Goal: Task Accomplishment & Management: Use online tool/utility

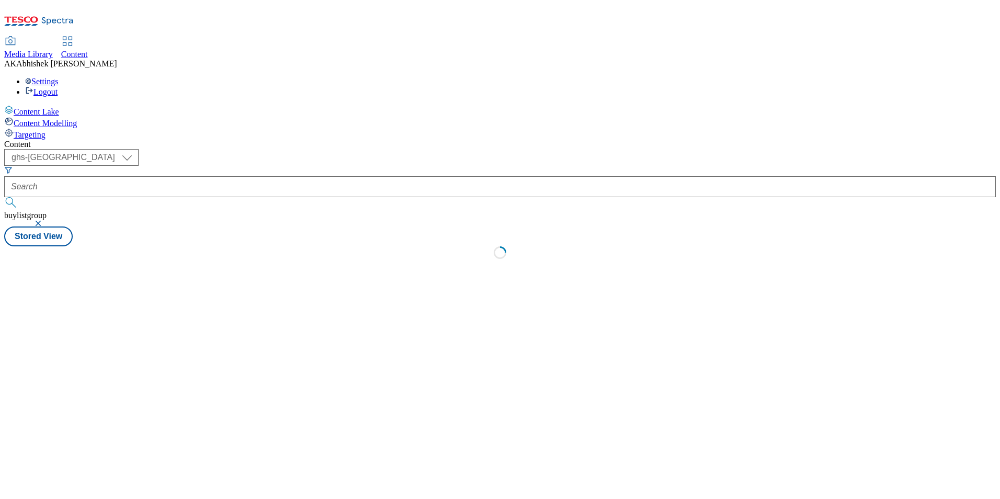
select select "ghs-[GEOGRAPHIC_DATA]"
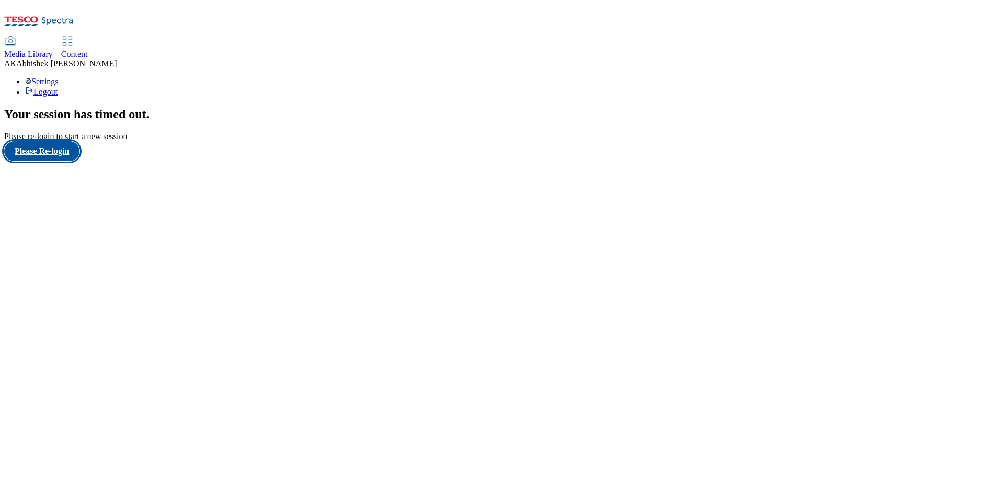
click at [63, 161] on button "Please Re-login" at bounding box center [41, 151] width 75 height 20
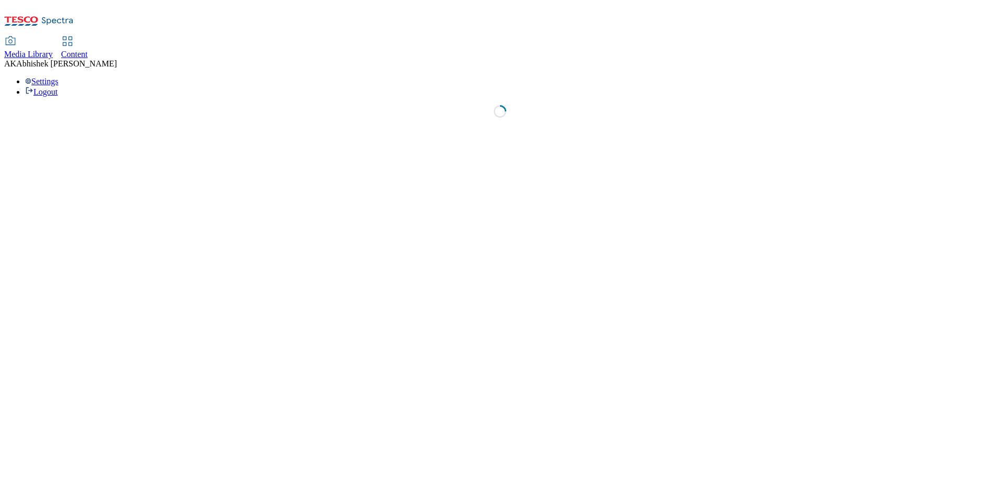
drag, startPoint x: 242, startPoint y: 20, endPoint x: 270, endPoint y: 31, distance: 30.3
click at [88, 50] on span "Content" at bounding box center [74, 54] width 27 height 9
select select "ghs-[GEOGRAPHIC_DATA]"
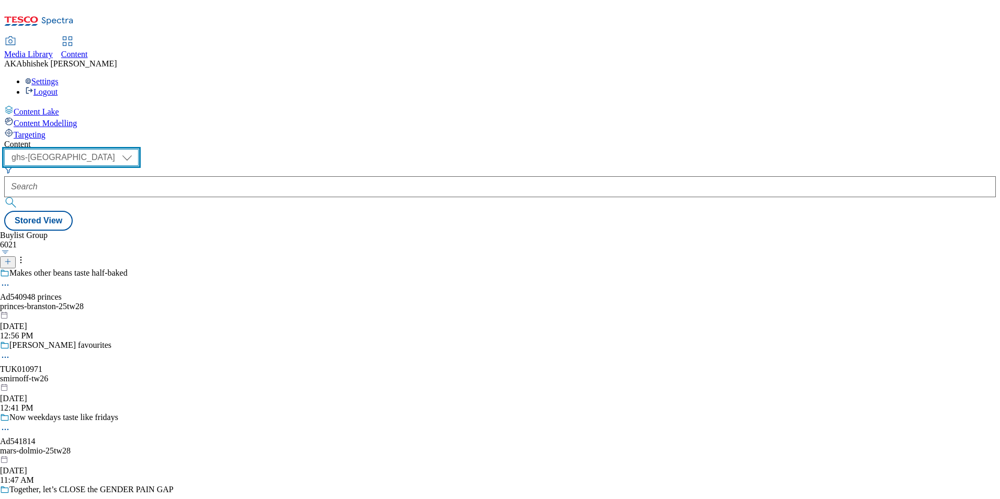
click at [139, 149] on select "ghs-roi ghs-[GEOGRAPHIC_DATA]" at bounding box center [71, 157] width 134 height 17
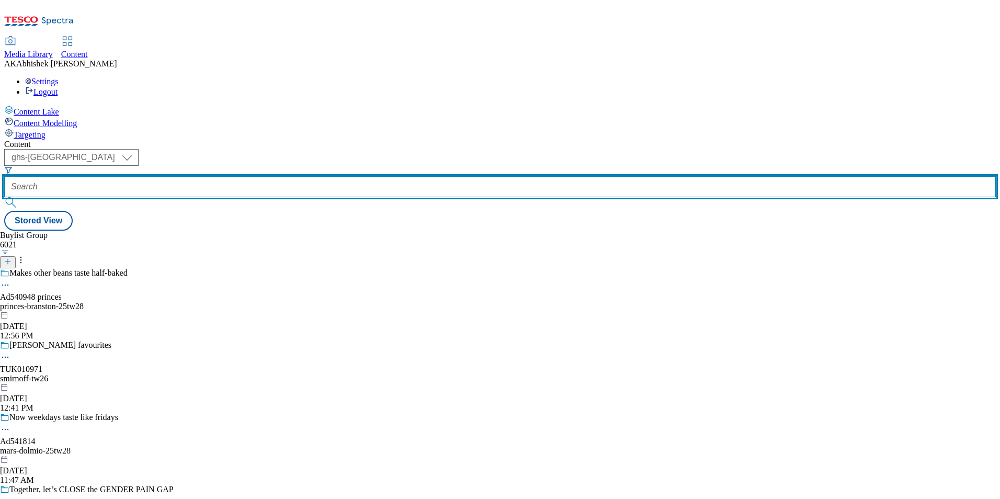
click at [257, 176] on input "text" at bounding box center [499, 186] width 991 height 21
drag, startPoint x: 265, startPoint y: 79, endPoint x: 279, endPoint y: 81, distance: 14.3
click at [265, 176] on input "text" at bounding box center [499, 186] width 991 height 21
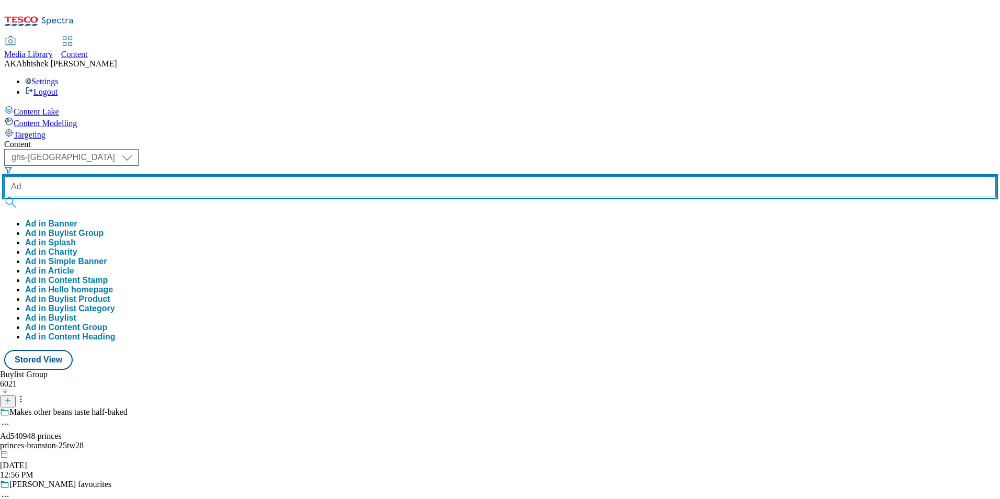
paste input "541841"
type input "Ad541841"
click at [4, 197] on button "submit" at bounding box center [11, 202] width 15 height 10
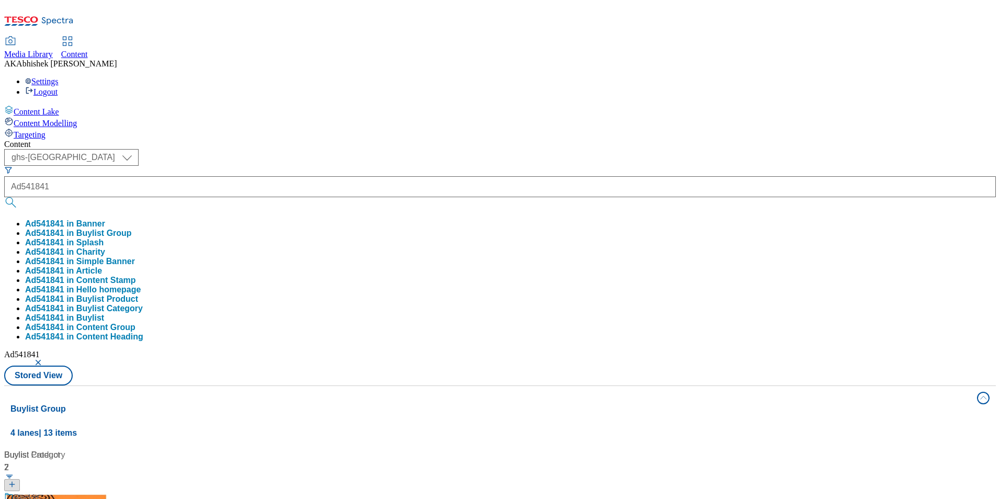
click at [421, 140] on div "Content" at bounding box center [499, 144] width 991 height 9
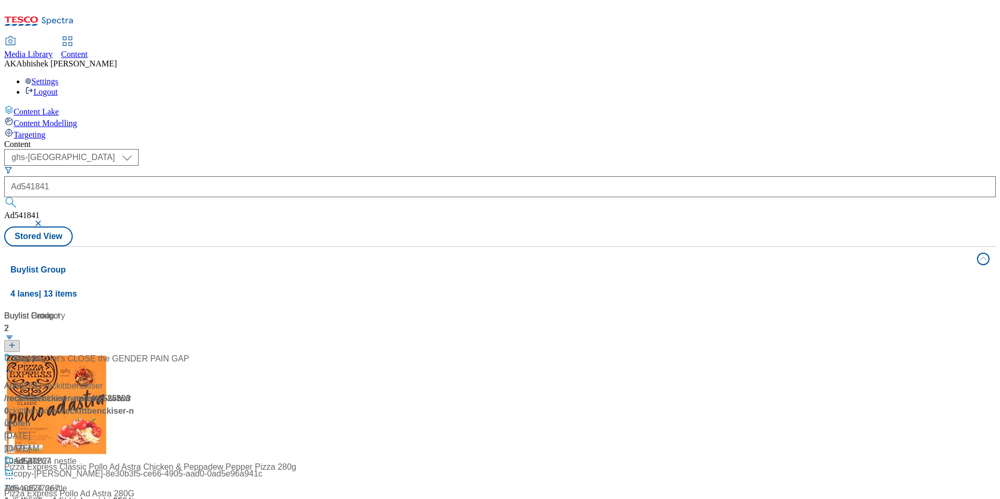
click at [135, 352] on div at bounding box center [69, 365] width 131 height 27
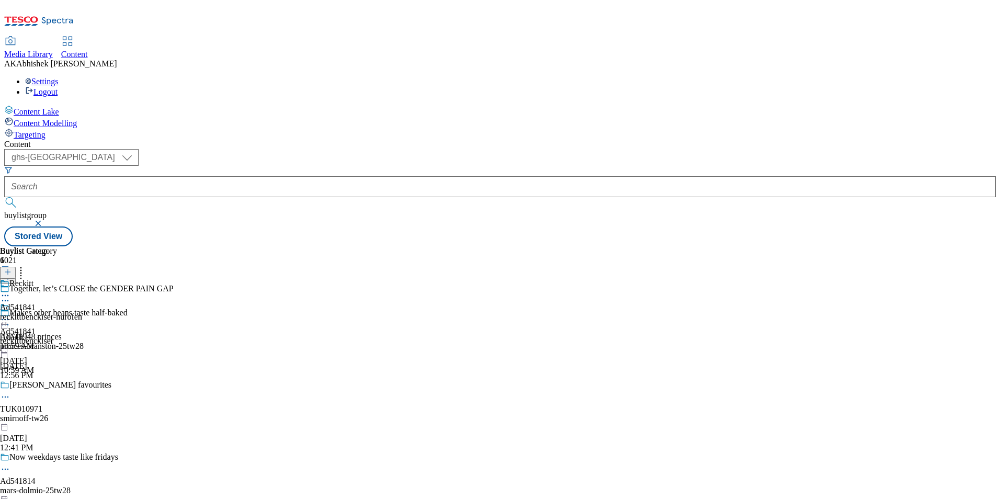
click at [10, 295] on icon at bounding box center [5, 300] width 10 height 10
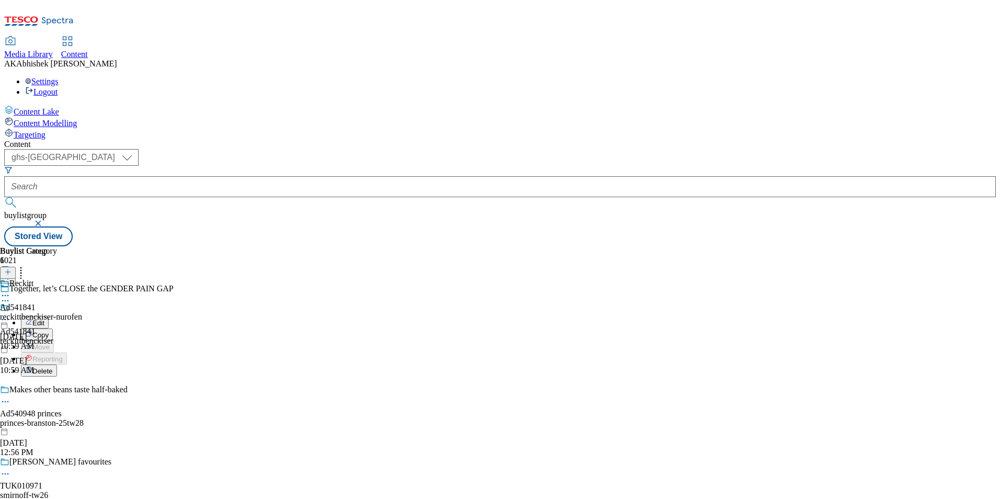
click at [44, 319] on span "Edit" at bounding box center [38, 323] width 12 height 8
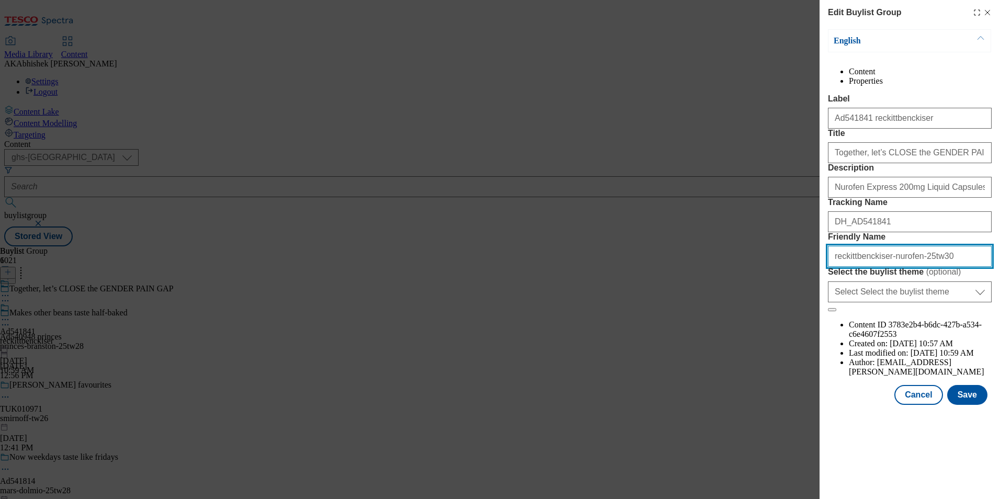
click at [852, 267] on input "reckittbenckiser-nurofen-25tw30" at bounding box center [910, 256] width 164 height 21
type input "reckitt-benckiser-nurofen-25tw30"
click at [965, 405] on button "Save" at bounding box center [967, 395] width 40 height 20
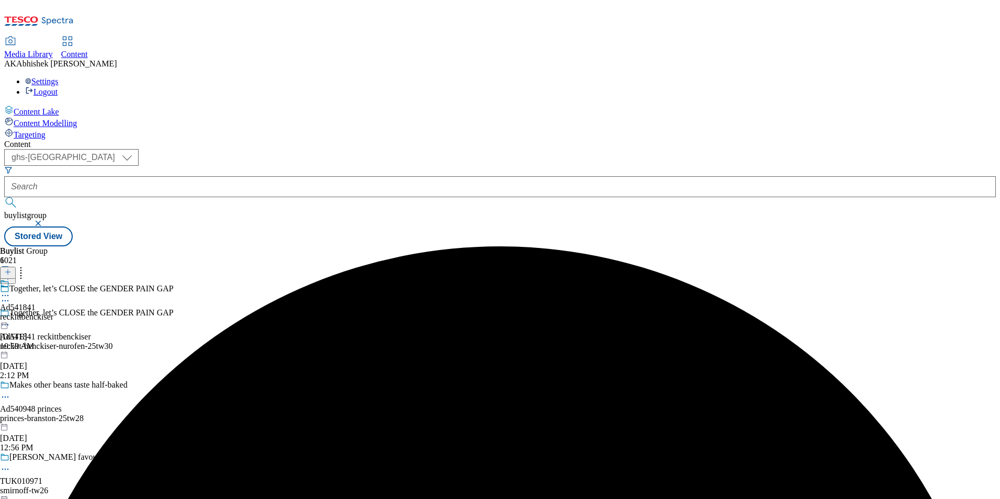
click at [10, 290] on icon at bounding box center [5, 295] width 10 height 10
click at [44, 314] on span "Edit" at bounding box center [38, 318] width 12 height 8
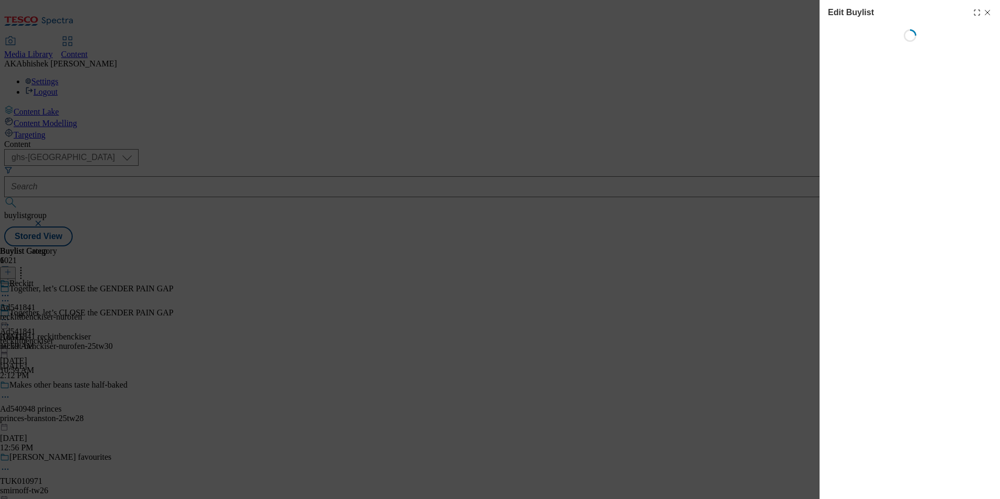
select select "tactical"
select select "supplier funded short term 1-3 weeks"
select select "dunnhumby"
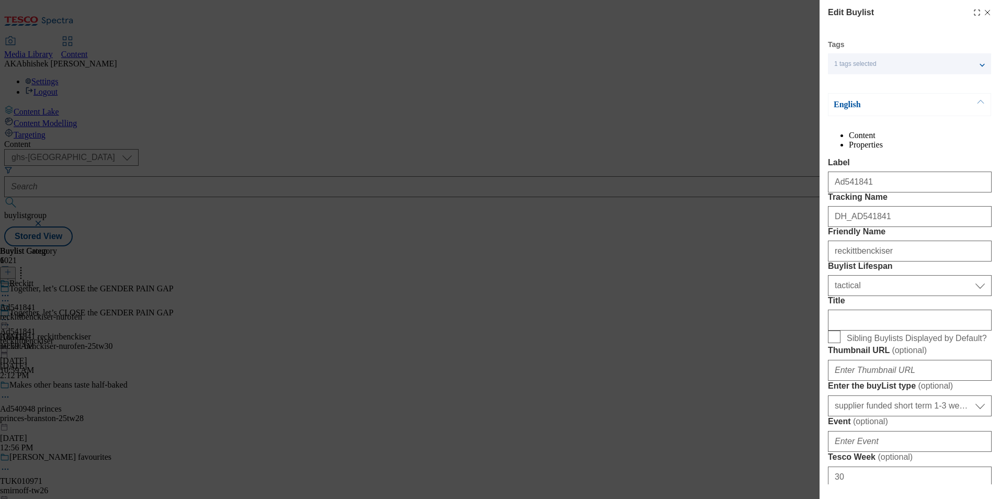
select select "Banner"
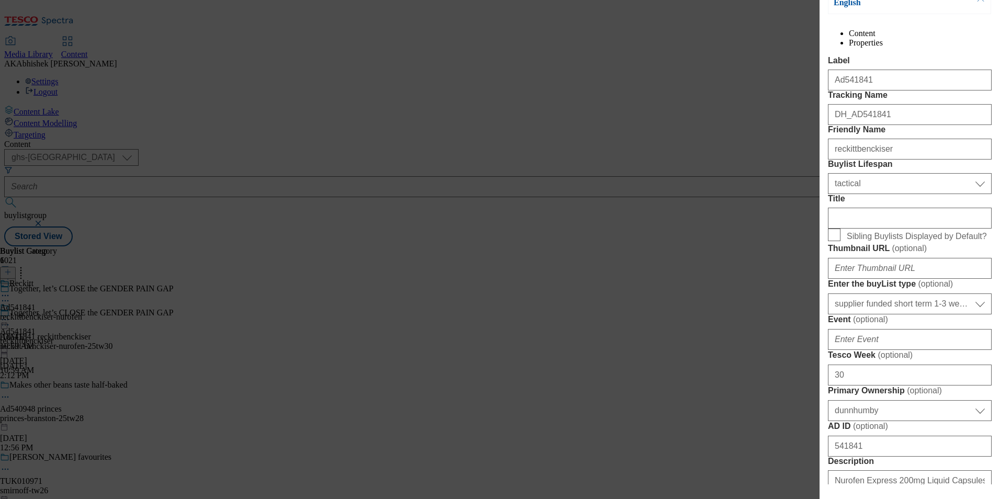
scroll to position [105, 0]
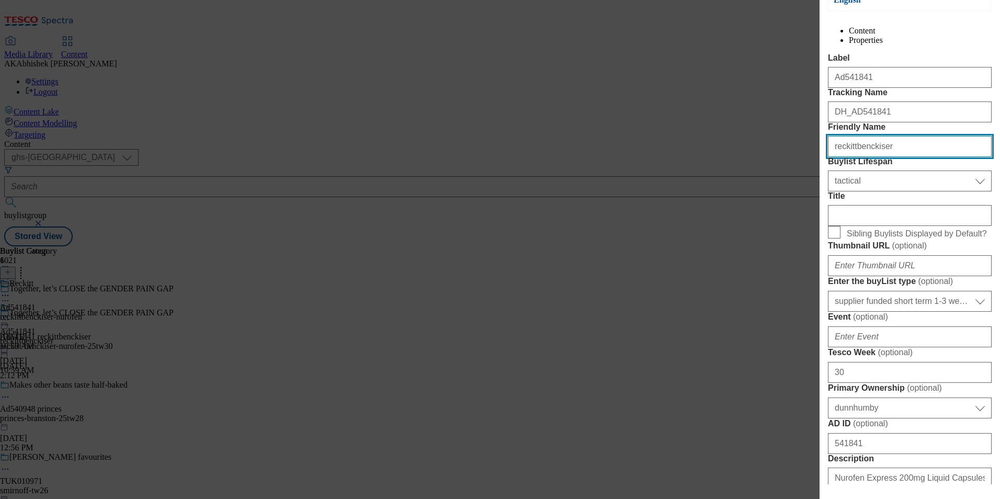
click at [853, 157] on input "reckittbenckiser" at bounding box center [910, 146] width 164 height 21
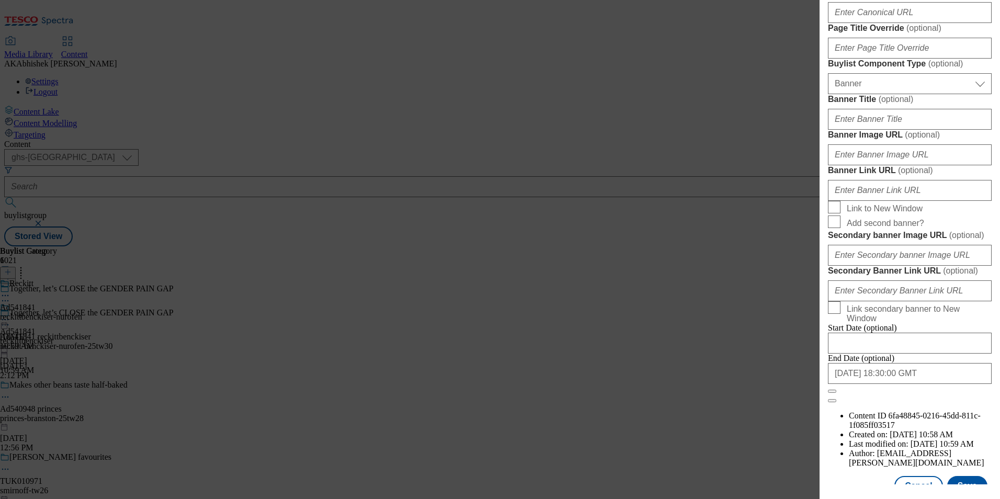
scroll to position [575, 0]
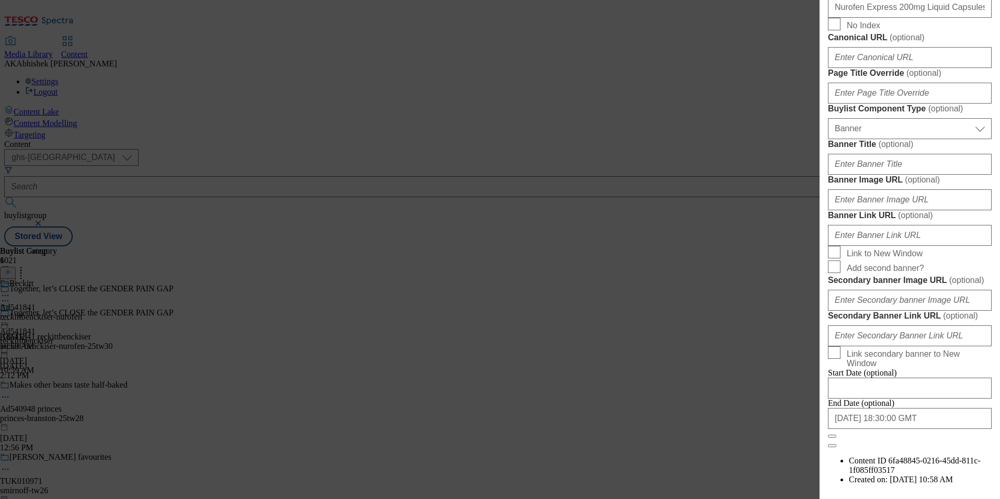
type input "reckitt"
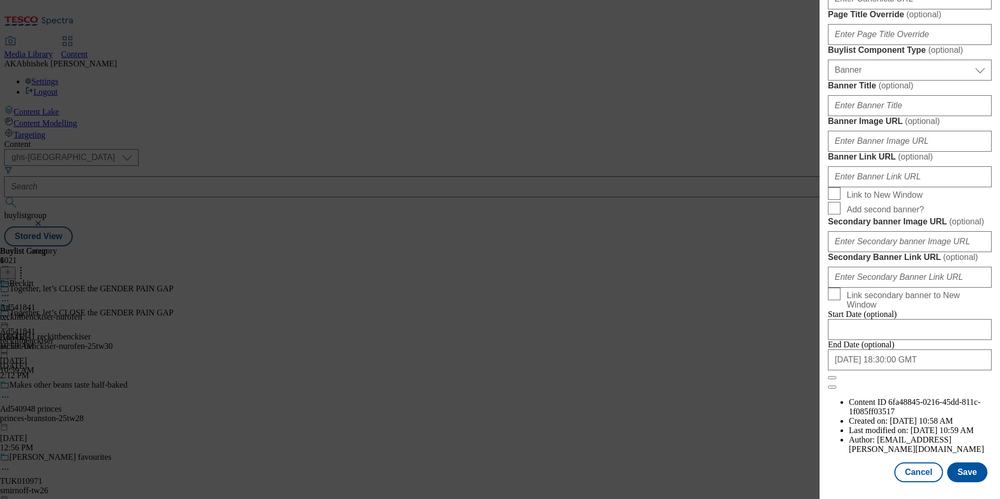
scroll to position [1022, 0]
click at [929, 370] on input "[DATE] 18:30:00 GMT" at bounding box center [910, 359] width 164 height 21
select select "2025"
select select "December"
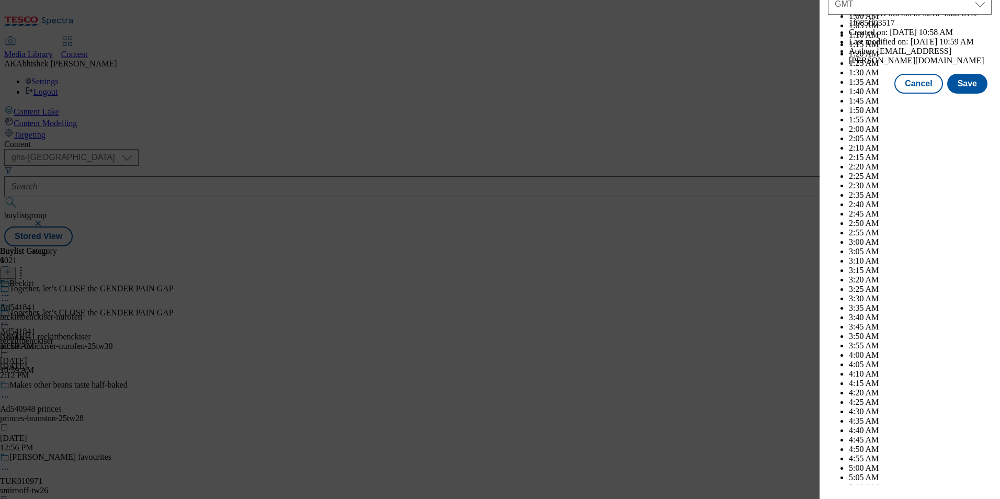
scroll to position [4289, 0]
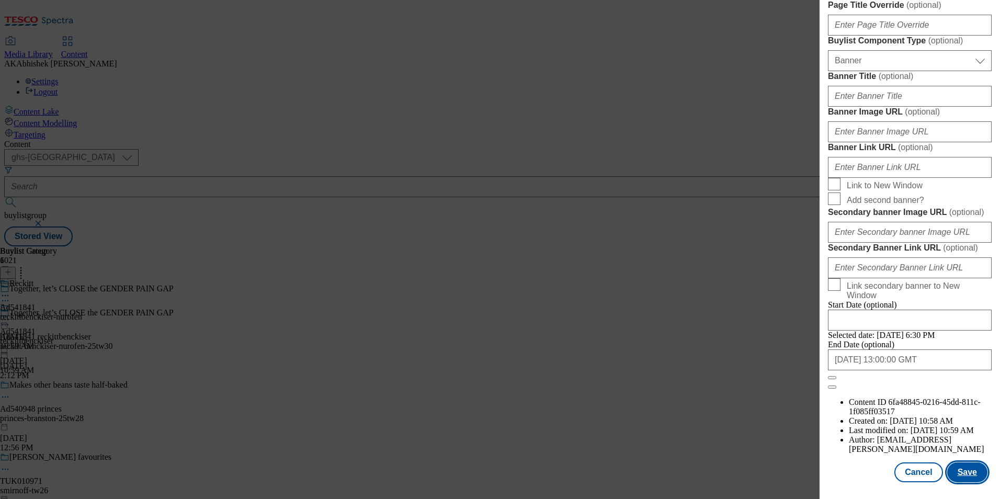
click at [957, 475] on button "Save" at bounding box center [967, 472] width 40 height 20
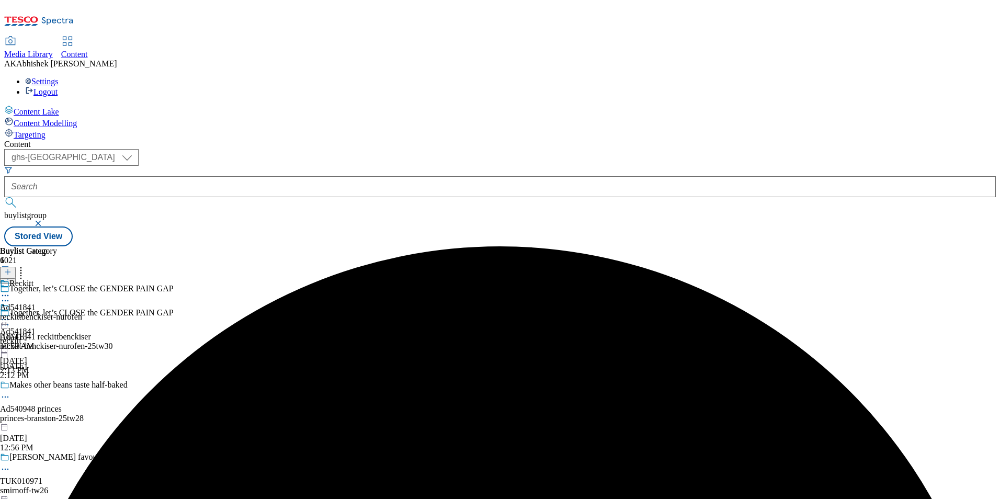
click at [10, 319] on icon at bounding box center [5, 324] width 10 height 10
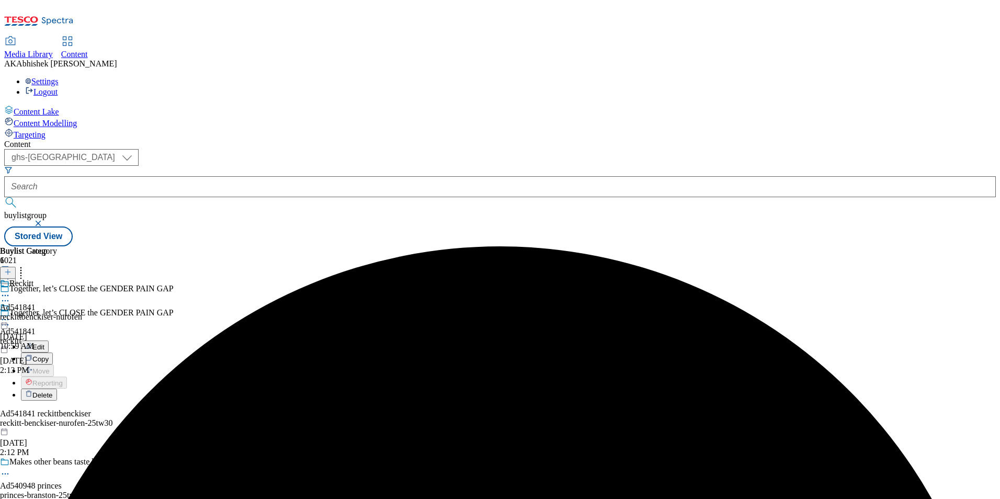
click at [44, 343] on span "Edit" at bounding box center [38, 347] width 12 height 8
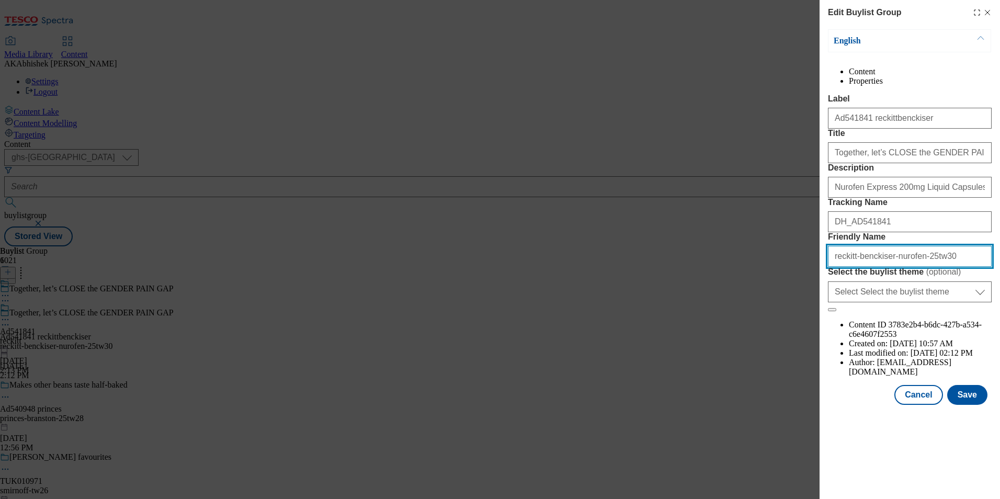
click at [871, 267] on input "reckitt-benckiser-nurofen-25tw30" at bounding box center [910, 256] width 164 height 21
type input "reckitt-nurofen-25tw30"
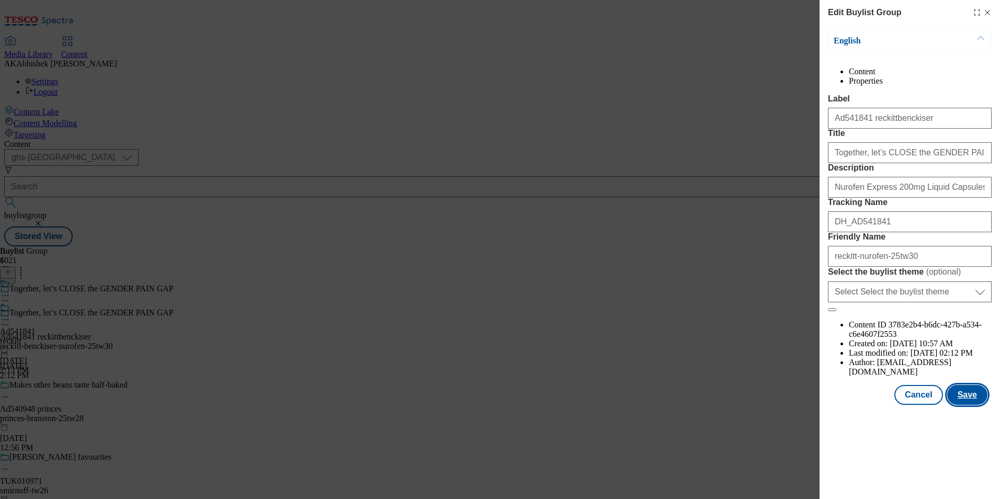
click at [964, 405] on button "Save" at bounding box center [967, 395] width 40 height 20
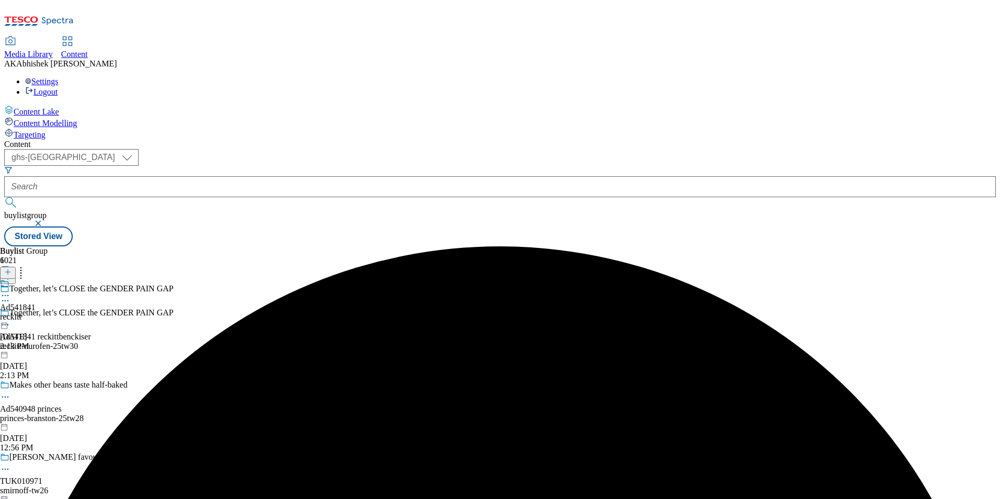
click at [36, 312] on div "reckitt" at bounding box center [18, 316] width 36 height 9
click at [82, 279] on div "Reckitt" at bounding box center [41, 291] width 82 height 24
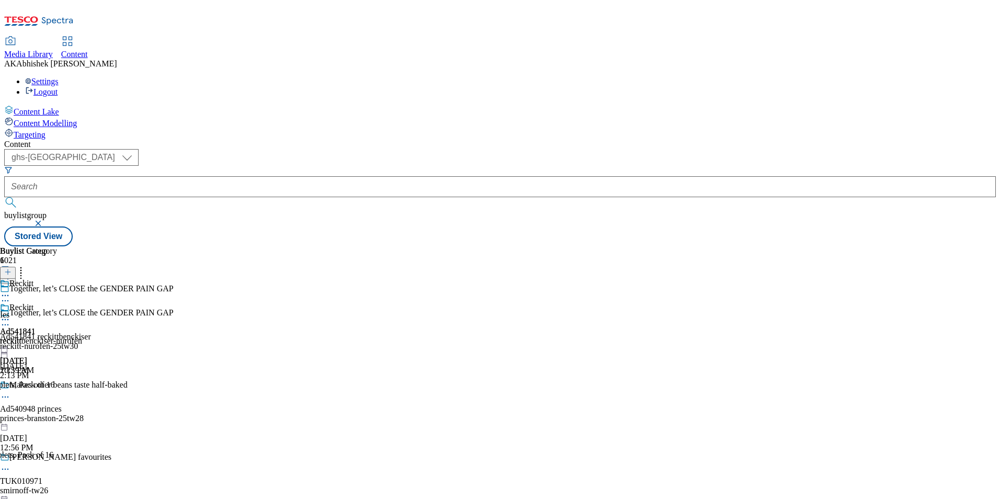
click at [10, 314] on icon at bounding box center [5, 319] width 10 height 10
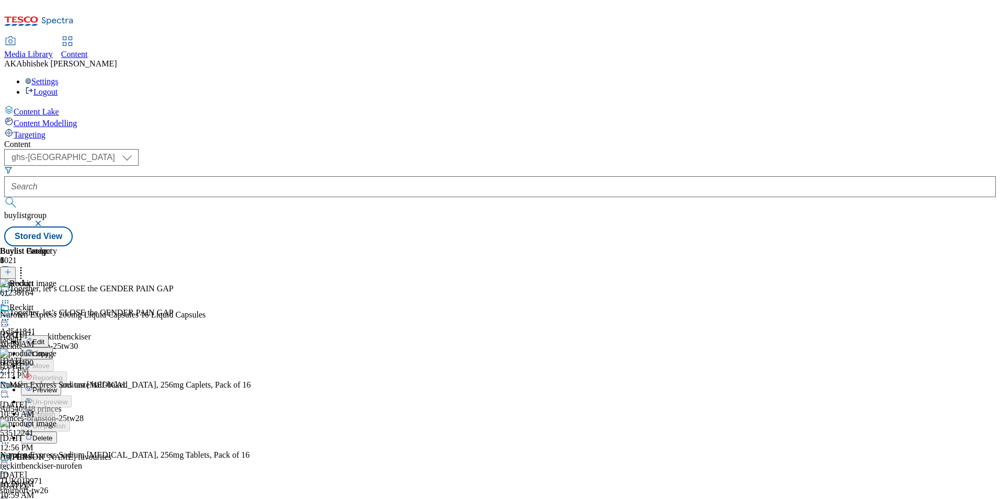
click at [44, 338] on span "Edit" at bounding box center [38, 342] width 12 height 8
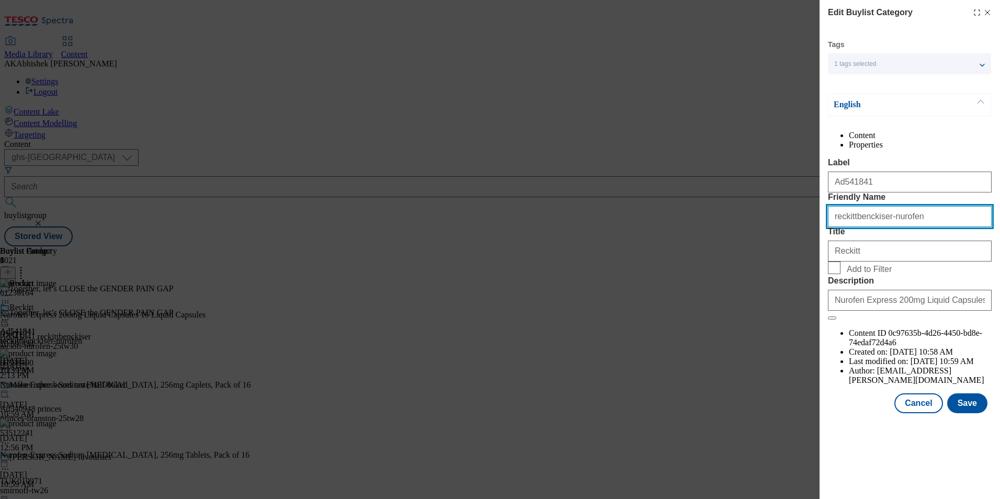
click at [864, 227] on input "reckittbenckiser-nurofen" at bounding box center [910, 216] width 164 height 21
drag, startPoint x: 852, startPoint y: 258, endPoint x: 880, endPoint y: 258, distance: 28.2
click at [880, 227] on input "reckittbenckiser-nurofen" at bounding box center [910, 216] width 164 height 21
type input "reckitt-nurofen"
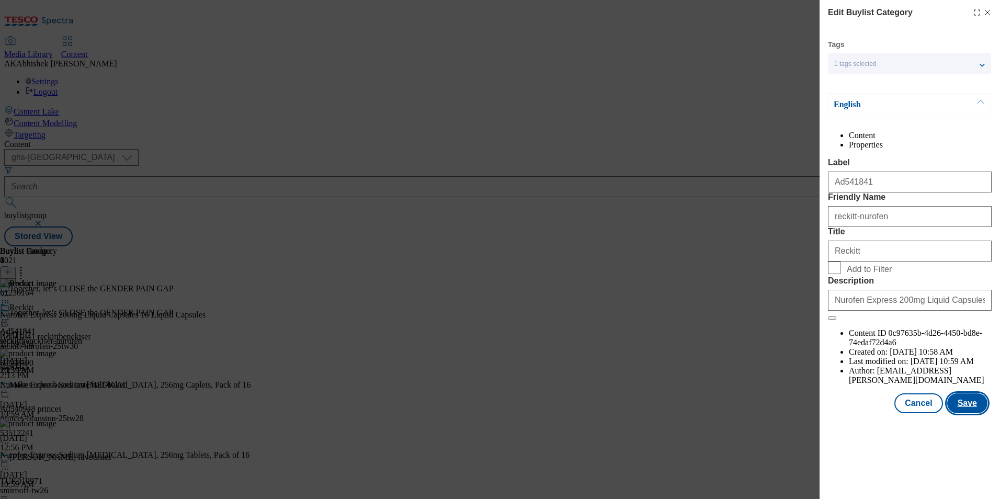
click at [974, 413] on button "Save" at bounding box center [967, 403] width 40 height 20
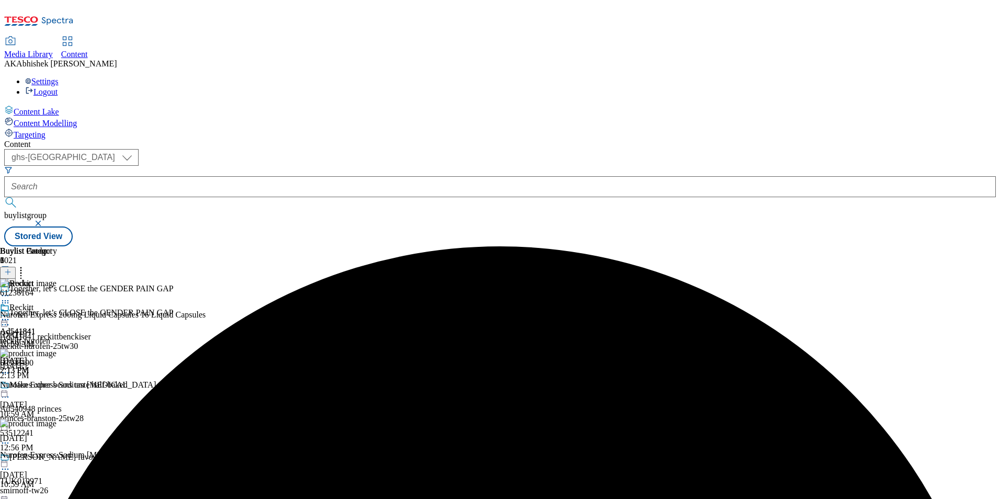
click at [10, 314] on icon at bounding box center [5, 319] width 10 height 10
click at [57, 386] on span "Preview" at bounding box center [44, 390] width 25 height 8
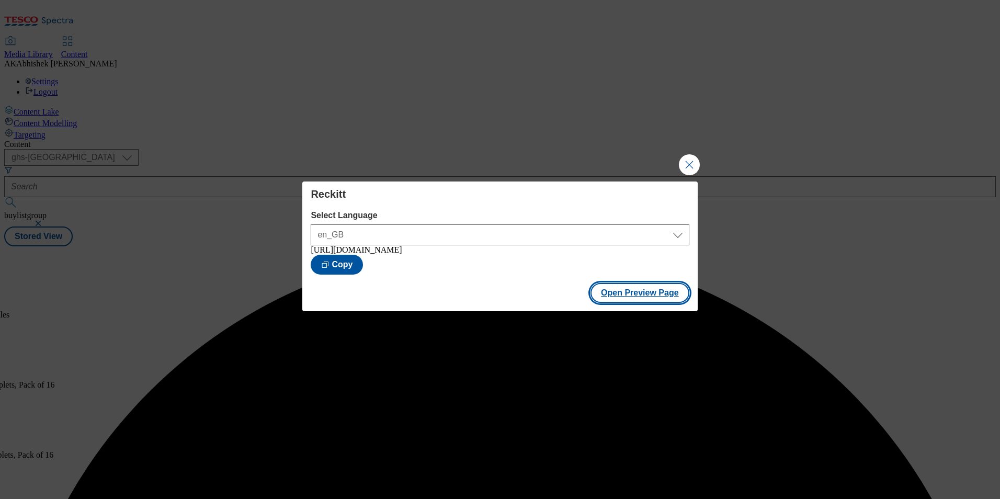
click at [655, 294] on button "Open Preview Page" at bounding box center [639, 293] width 99 height 20
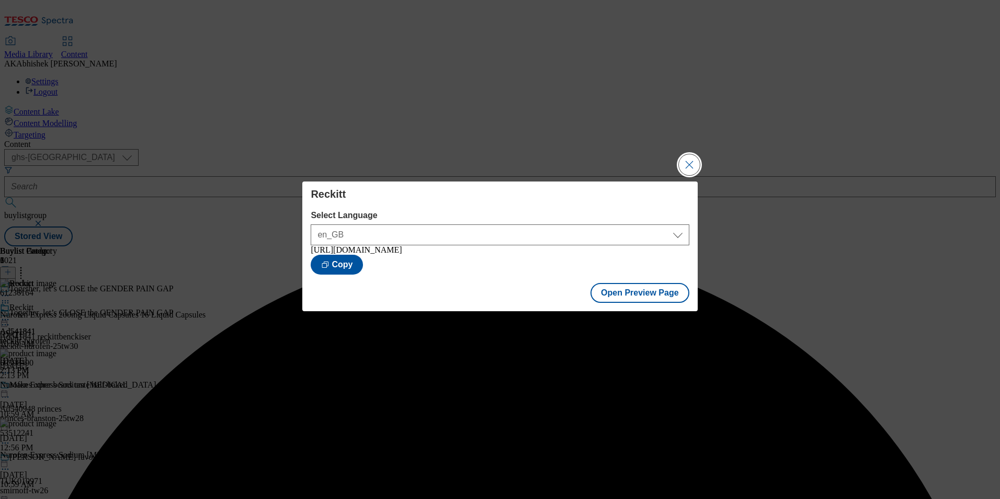
click at [682, 163] on button "Close Modal" at bounding box center [689, 164] width 21 height 21
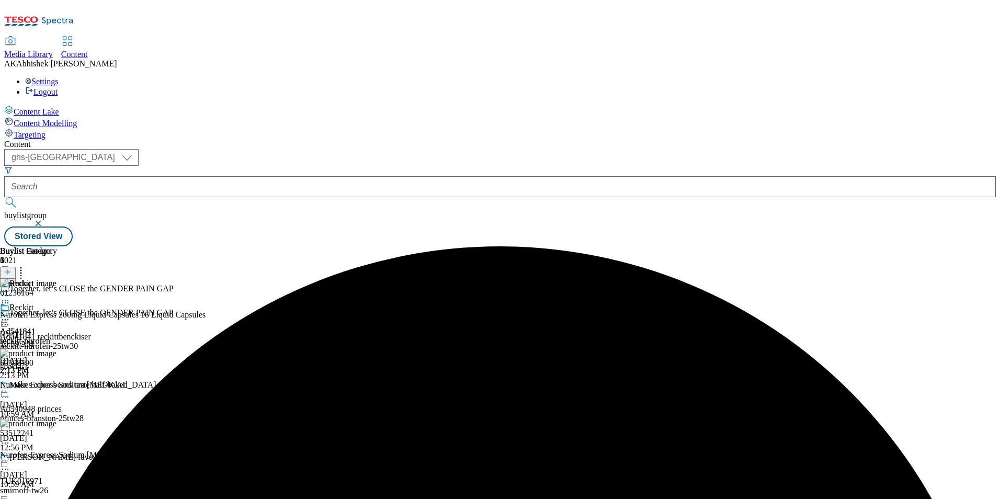
click at [4, 319] on circle at bounding box center [3, 320] width 2 height 2
click at [55, 422] on span "Publish" at bounding box center [43, 426] width 23 height 8
